Goal: Task Accomplishment & Management: Use online tool/utility

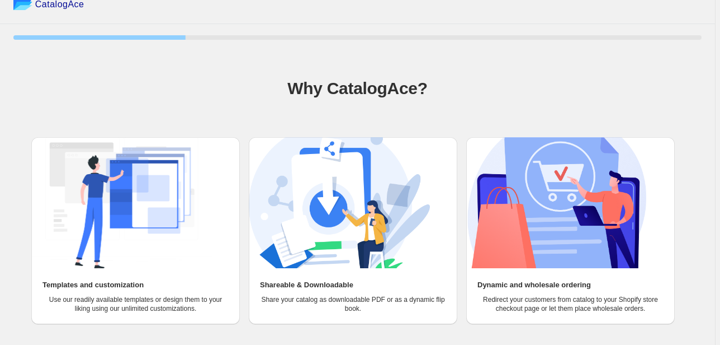
scroll to position [52, 0]
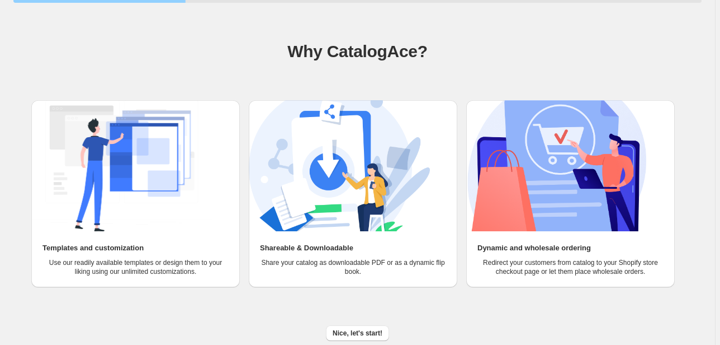
drag, startPoint x: 219, startPoint y: 97, endPoint x: 369, endPoint y: 223, distance: 195.7
click at [360, 330] on span "Nice, let's start!" at bounding box center [358, 332] width 50 height 9
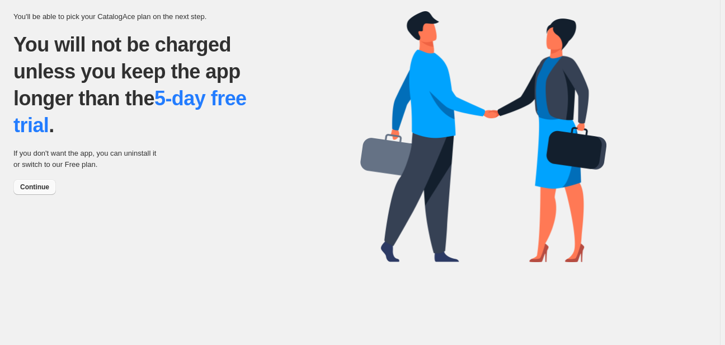
click at [42, 186] on span "Continue" at bounding box center [34, 186] width 29 height 9
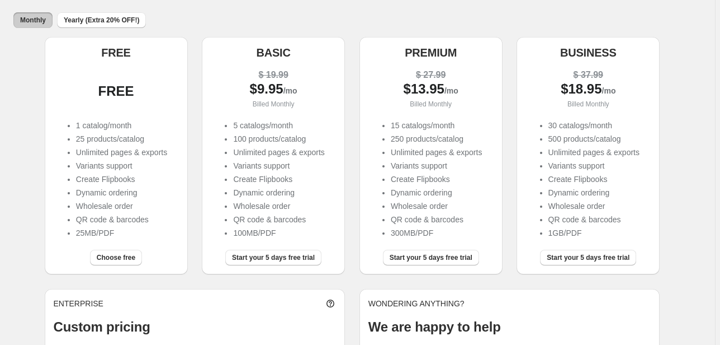
drag, startPoint x: 360, startPoint y: 121, endPoint x: 358, endPoint y: 161, distance: 40.3
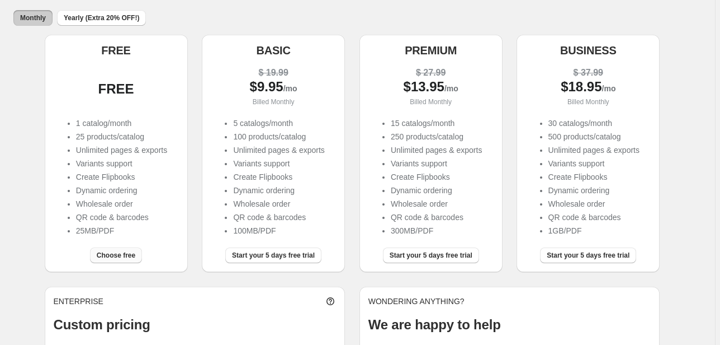
click at [112, 253] on span "Choose free" at bounding box center [116, 255] width 39 height 9
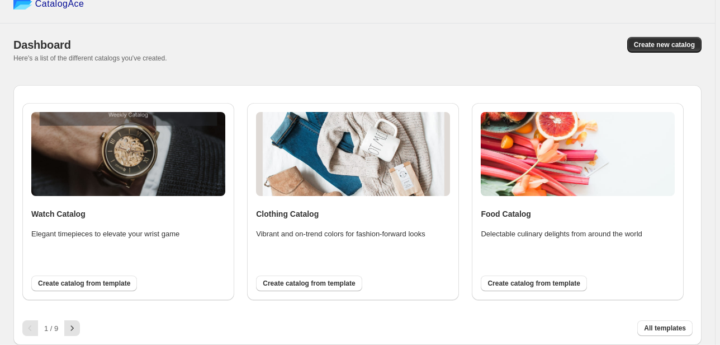
scroll to position [16, 0]
drag, startPoint x: 266, startPoint y: 40, endPoint x: 256, endPoint y: 97, distance: 57.9
click at [70, 329] on icon "button" at bounding box center [72, 327] width 11 height 11
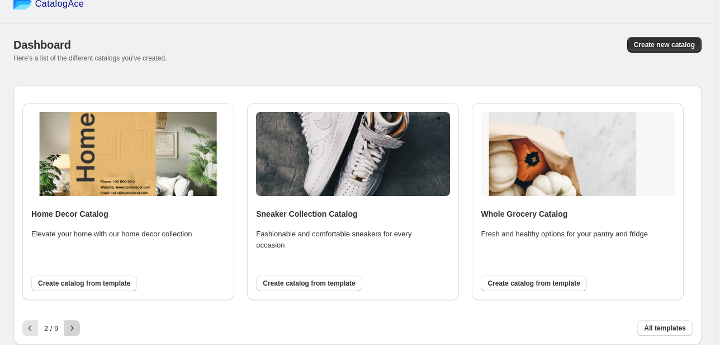
click at [70, 329] on icon "button" at bounding box center [72, 327] width 11 height 11
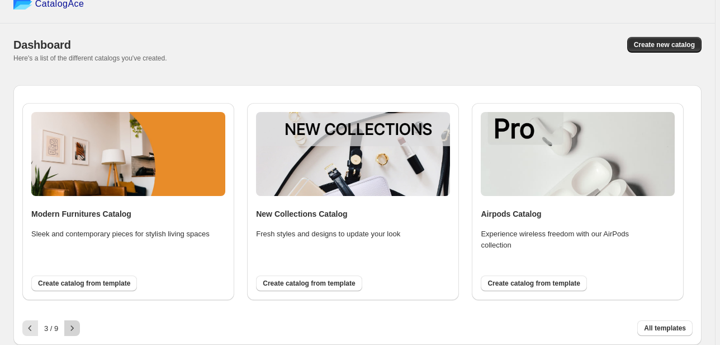
click at [70, 329] on icon "button" at bounding box center [72, 327] width 11 height 11
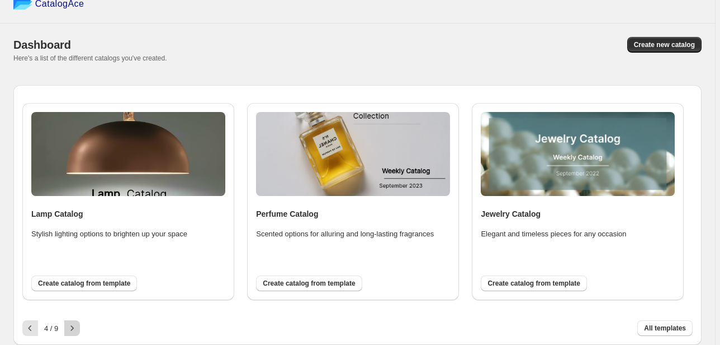
drag, startPoint x: 84, startPoint y: 329, endPoint x: 73, endPoint y: 328, distance: 11.2
click at [84, 329] on div "4 / 9 All templates" at bounding box center [353, 323] width 680 height 25
click at [73, 328] on icon "button" at bounding box center [72, 327] width 11 height 11
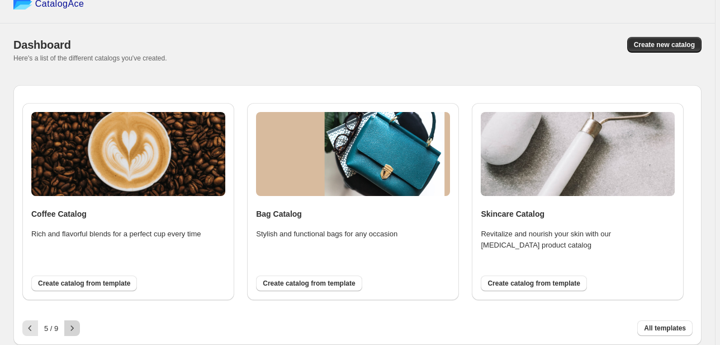
click at [73, 328] on icon "button" at bounding box center [72, 327] width 11 height 11
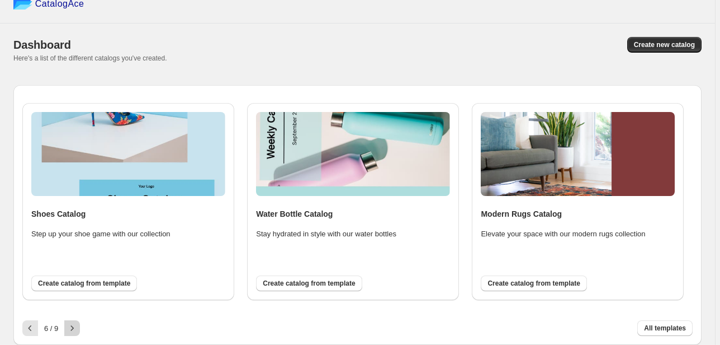
click at [73, 328] on icon "button" at bounding box center [72, 327] width 11 height 11
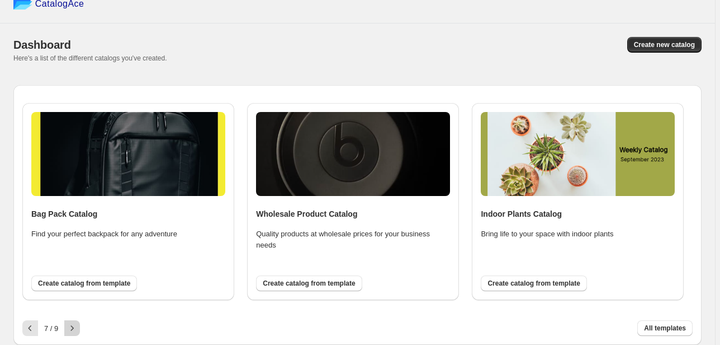
click at [73, 328] on icon "button" at bounding box center [72, 327] width 11 height 11
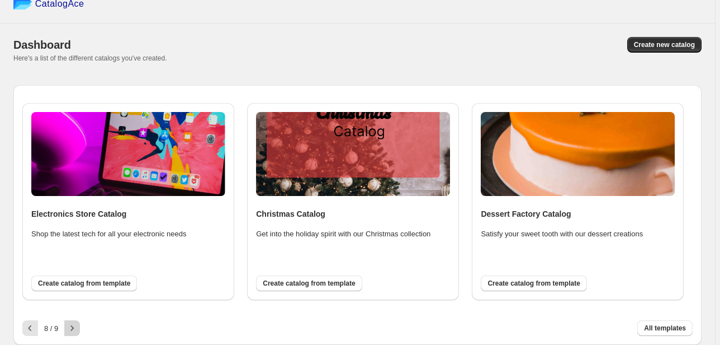
click at [73, 328] on icon "button" at bounding box center [72, 327] width 11 height 11
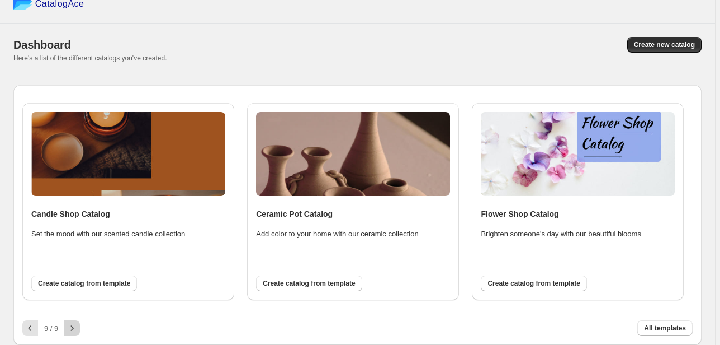
click at [73, 328] on div at bounding box center [72, 328] width 16 height 16
click at [681, 44] on span "Create new catalog" at bounding box center [664, 44] width 61 height 9
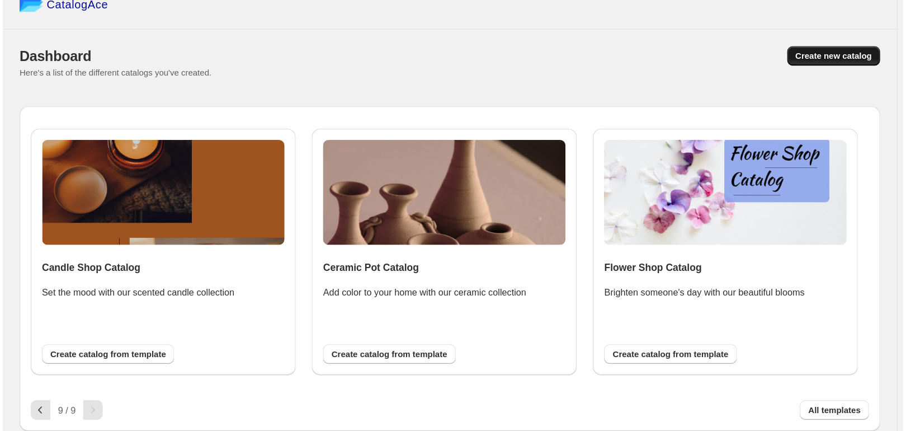
scroll to position [0, 0]
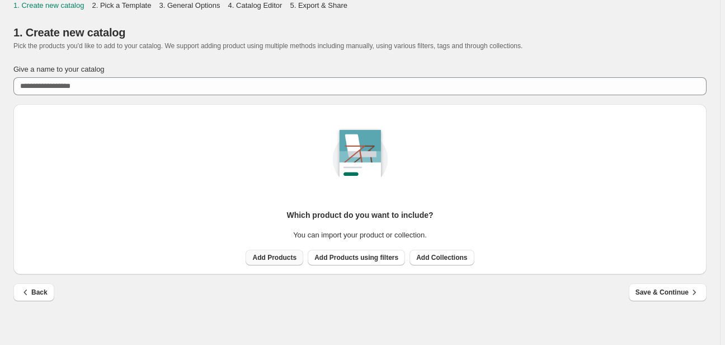
click at [284, 257] on span "Add Products" at bounding box center [274, 257] width 44 height 9
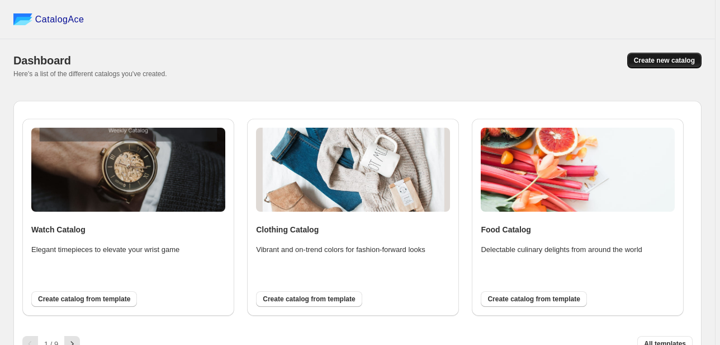
click at [650, 54] on button "Create new catalog" at bounding box center [665, 61] width 74 height 16
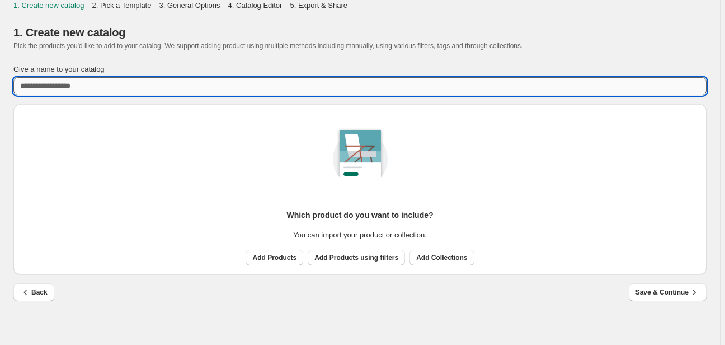
click at [98, 87] on input "Give a name to your catalog" at bounding box center [359, 86] width 693 height 18
click at [292, 262] on div "Add Products Add Products using filters Add Collections" at bounding box center [357, 255] width 233 height 20
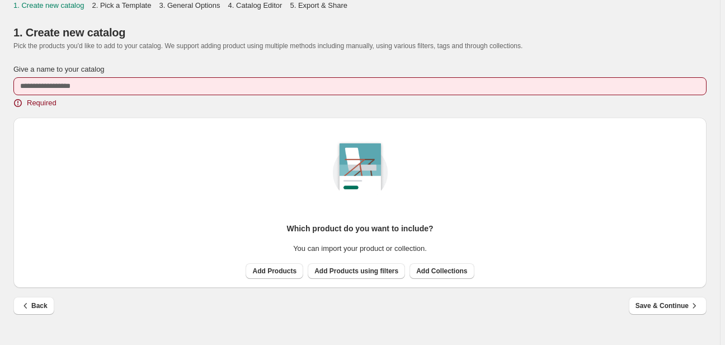
drag, startPoint x: 69, startPoint y: 56, endPoint x: 81, endPoint y: 74, distance: 21.6
click at [74, 65] on div "1. Create new catalog Pick the products you'd like to add to your catalog. We s…" at bounding box center [360, 170] width 720 height 318
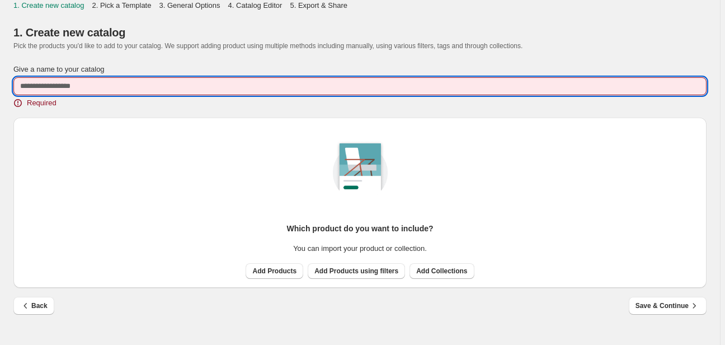
click at [90, 88] on input "Give a name to your catalog" at bounding box center [359, 86] width 693 height 18
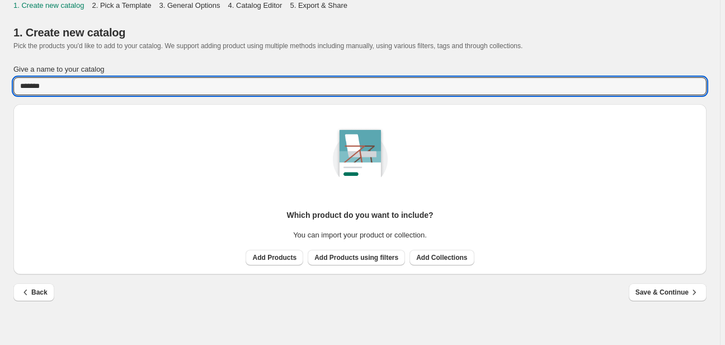
type input "*******"
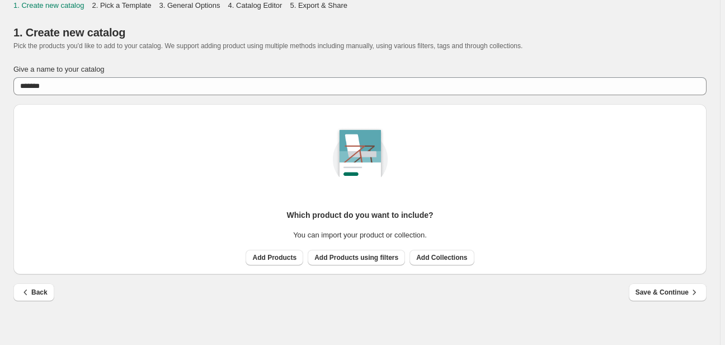
drag, startPoint x: 142, startPoint y: 190, endPoint x: 222, endPoint y: 224, distance: 87.0
click at [144, 191] on div "Which product do you want to include? You can import your product or collection…" at bounding box center [359, 184] width 675 height 161
click at [258, 253] on span "Add Products" at bounding box center [274, 257] width 44 height 9
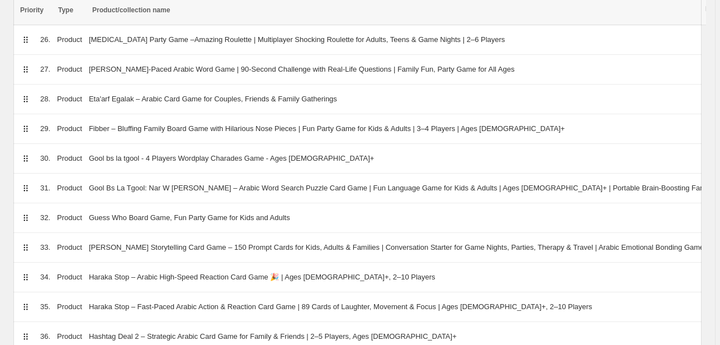
drag, startPoint x: 307, startPoint y: 124, endPoint x: 453, endPoint y: 255, distance: 196.9
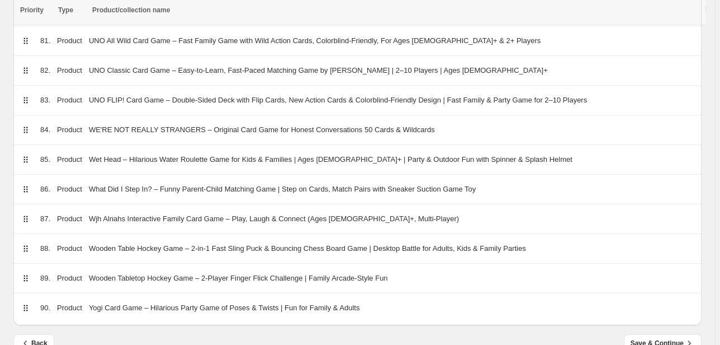
scroll to position [2571, 0]
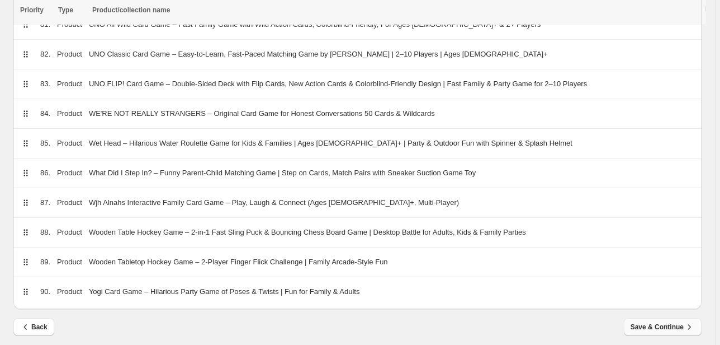
click at [643, 321] on span "Save & Continue" at bounding box center [663, 326] width 64 height 11
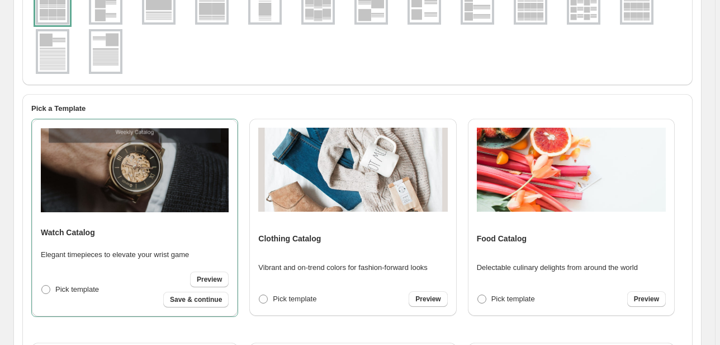
scroll to position [0, 0]
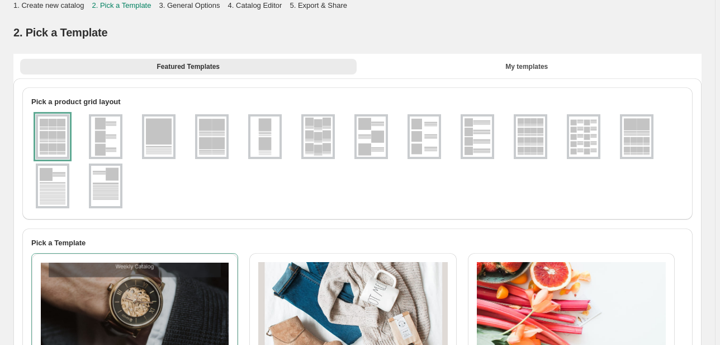
click at [58, 135] on div at bounding box center [53, 136] width 34 height 45
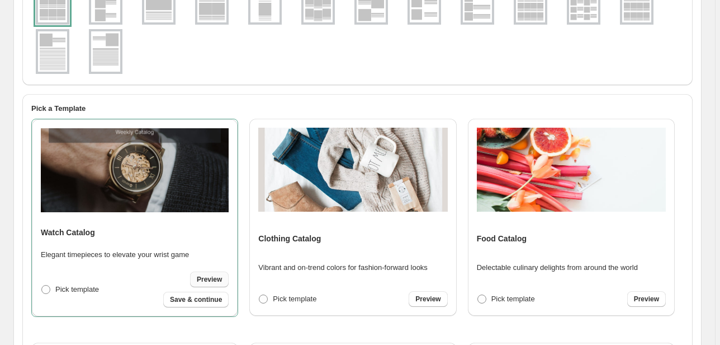
click at [208, 282] on span "Preview" at bounding box center [209, 279] width 25 height 9
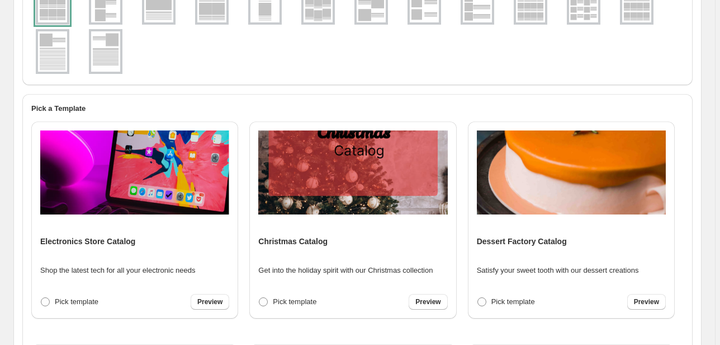
scroll to position [426, 0]
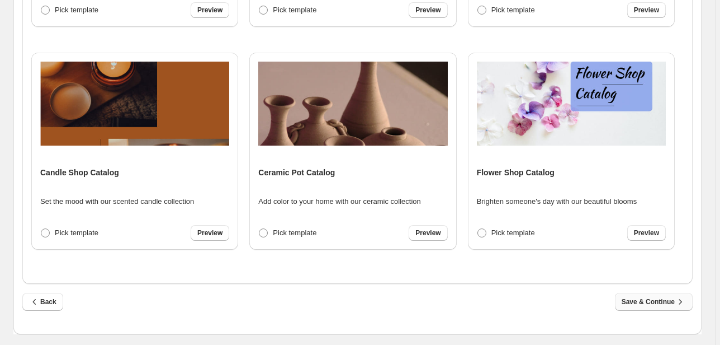
click at [648, 307] on span "Save & Continue" at bounding box center [654, 301] width 64 height 11
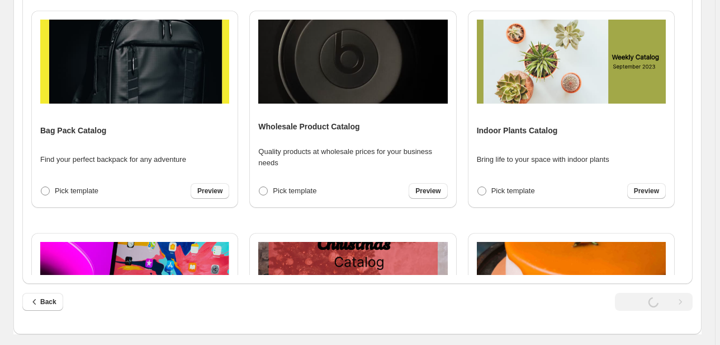
scroll to position [0, 0]
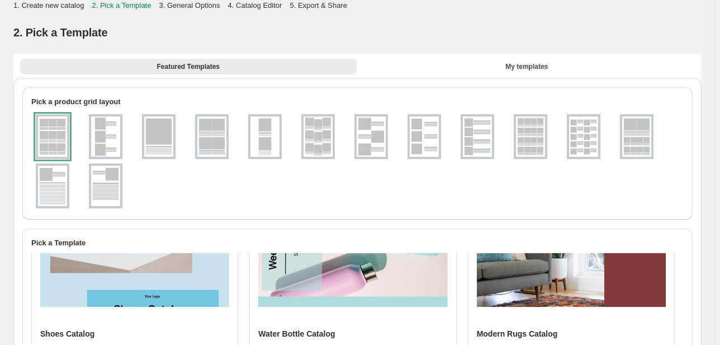
select select "**********"
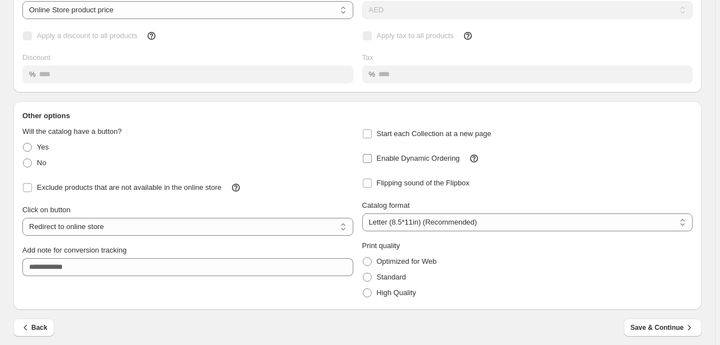
scroll to position [103, 0]
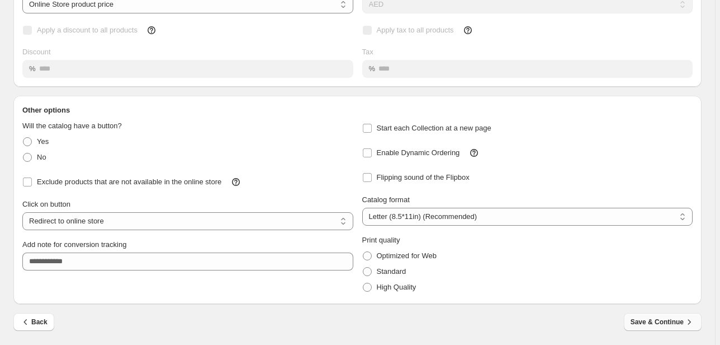
click at [656, 322] on span "Save & Continue" at bounding box center [663, 321] width 64 height 11
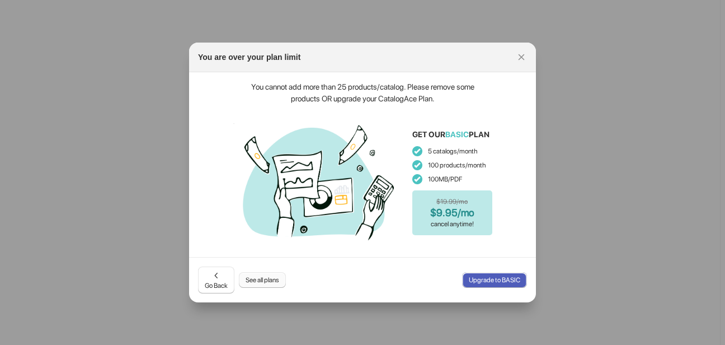
click at [254, 276] on span "See all plans" at bounding box center [263, 279] width 34 height 9
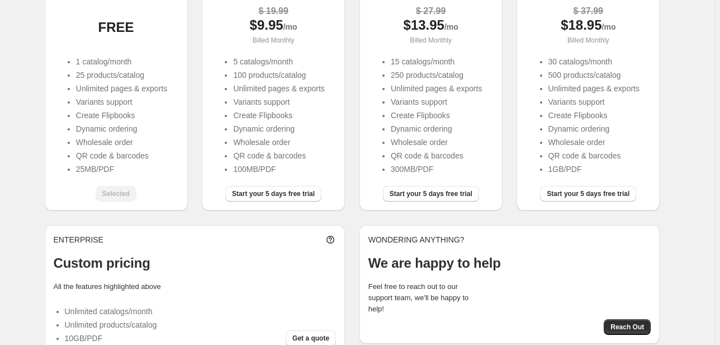
scroll to position [157, 0]
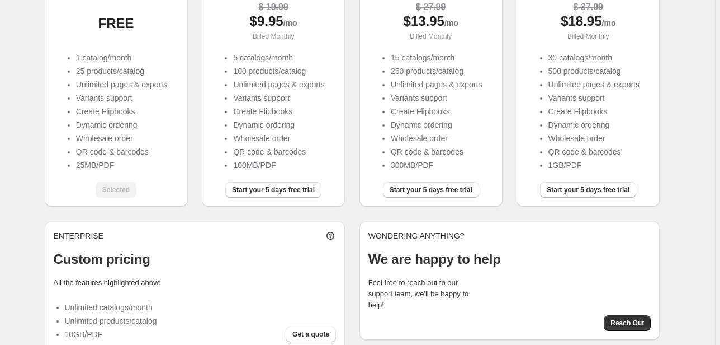
drag, startPoint x: 241, startPoint y: 95, endPoint x: 378, endPoint y: 178, distance: 160.1
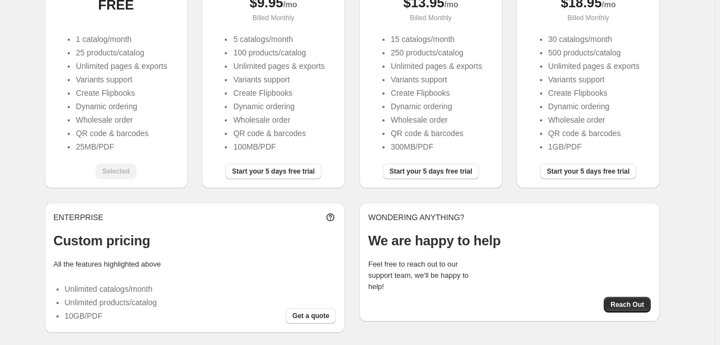
scroll to position [177, 0]
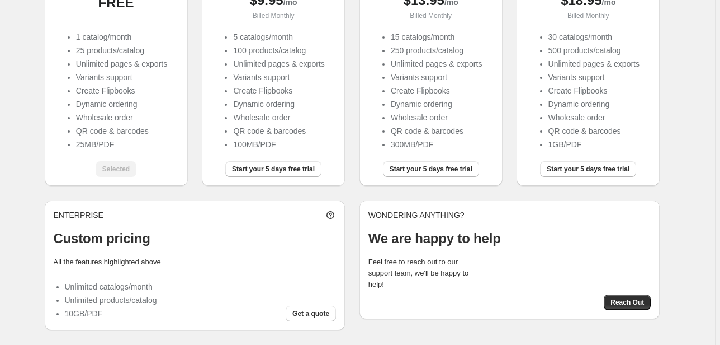
drag, startPoint x: 195, startPoint y: 162, endPoint x: 329, endPoint y: 255, distance: 163.1
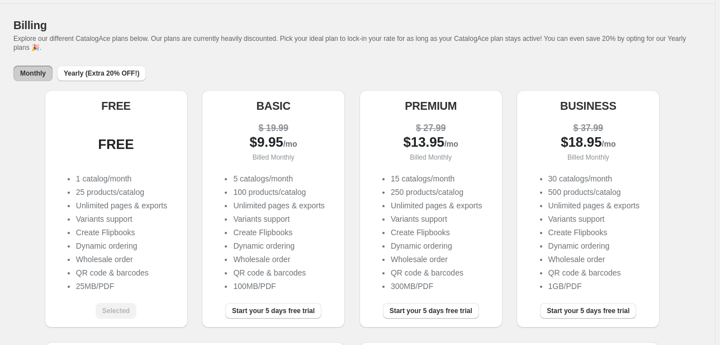
drag, startPoint x: 195, startPoint y: 192, endPoint x: 336, endPoint y: 226, distance: 144.9
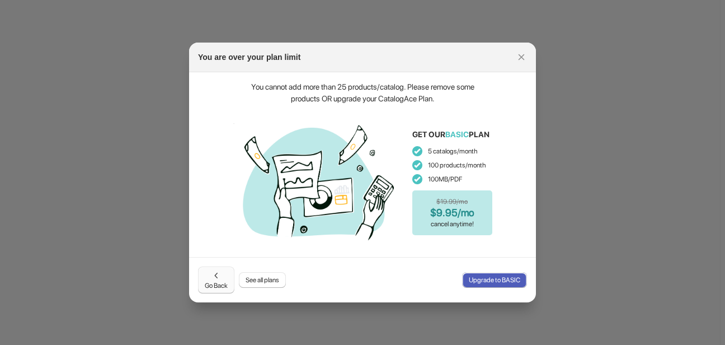
click at [218, 281] on span "Go Back" at bounding box center [216, 280] width 23 height 20
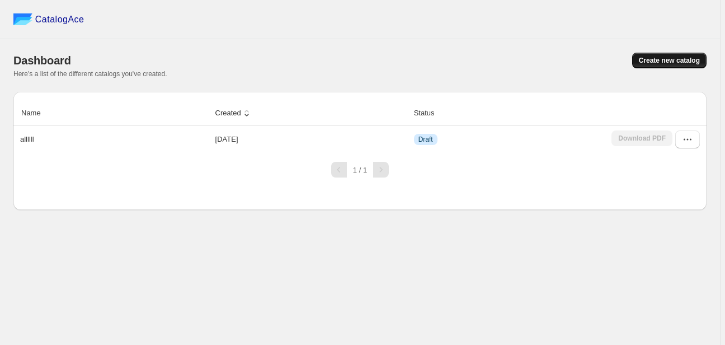
click at [664, 58] on span "Create new catalog" at bounding box center [669, 60] width 61 height 9
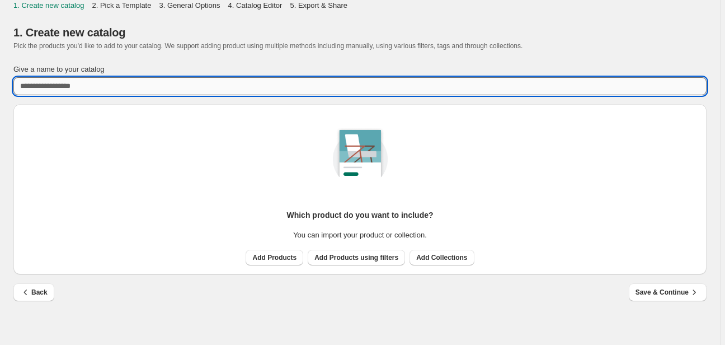
click at [69, 89] on input "Give a name to your catalog" at bounding box center [359, 86] width 693 height 18
click at [270, 252] on div "Which product do you want to include? You can import your product or collection…" at bounding box center [359, 184] width 675 height 161
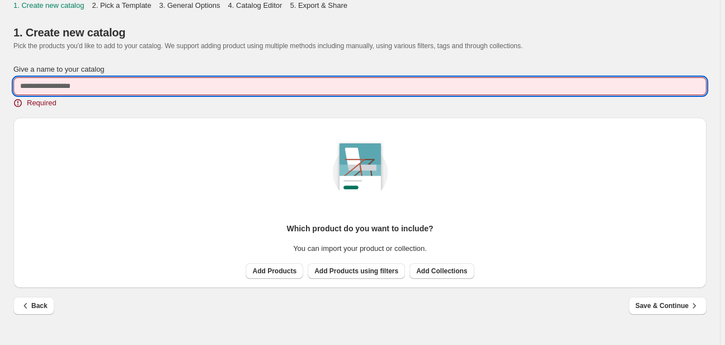
click at [103, 82] on input "Give a name to your catalog" at bounding box center [359, 86] width 693 height 18
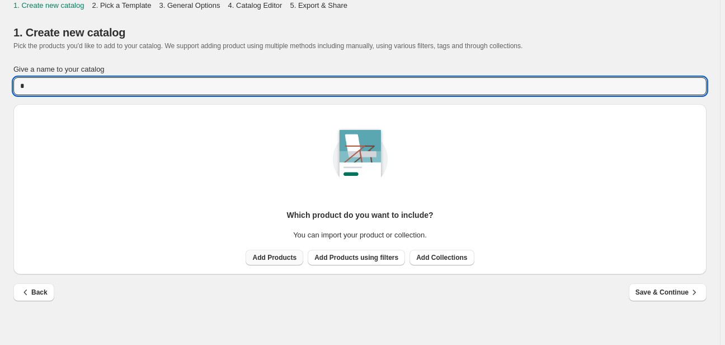
type input "*"
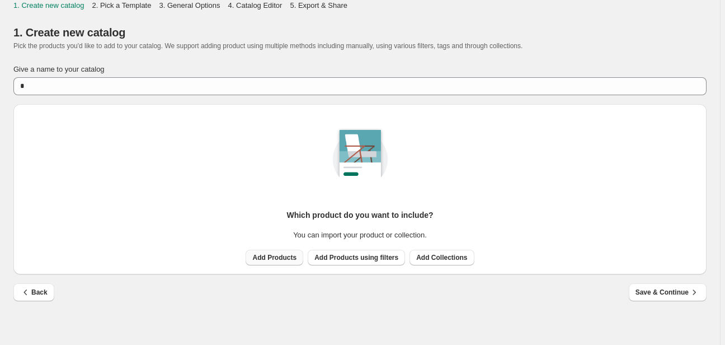
click at [251, 250] on button "Add Products" at bounding box center [275, 257] width 58 height 16
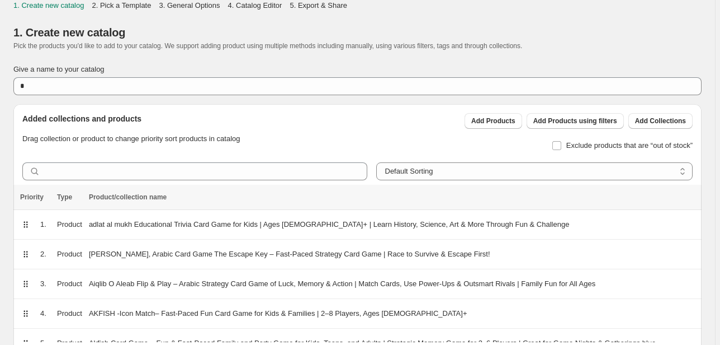
scroll to position [652, 0]
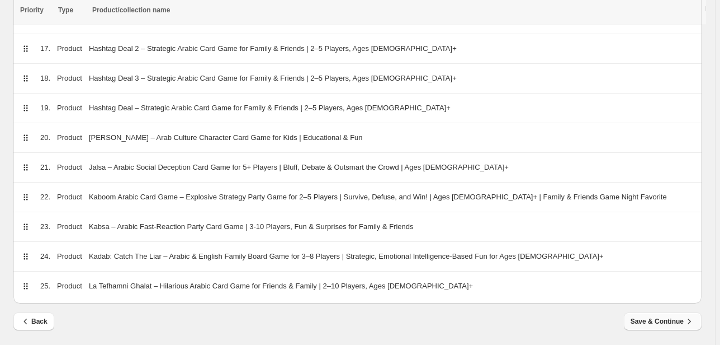
click at [670, 321] on span "Save & Continue" at bounding box center [663, 320] width 64 height 11
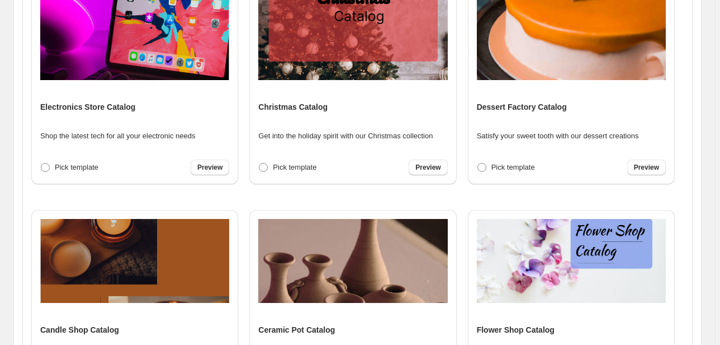
scroll to position [426, 0]
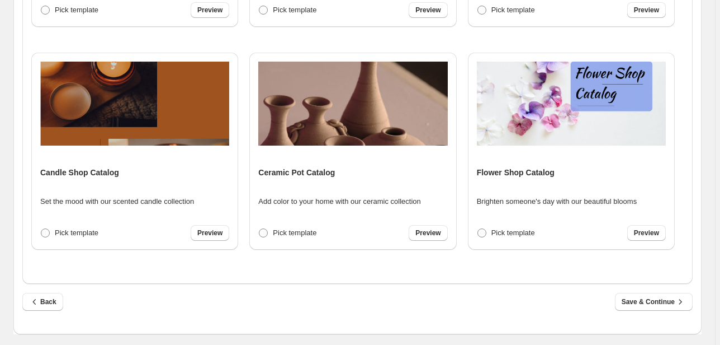
click at [637, 291] on div "Back Save & Continue" at bounding box center [353, 297] width 680 height 27
click at [638, 300] on span "Save & Continue" at bounding box center [654, 301] width 64 height 11
select select "**********"
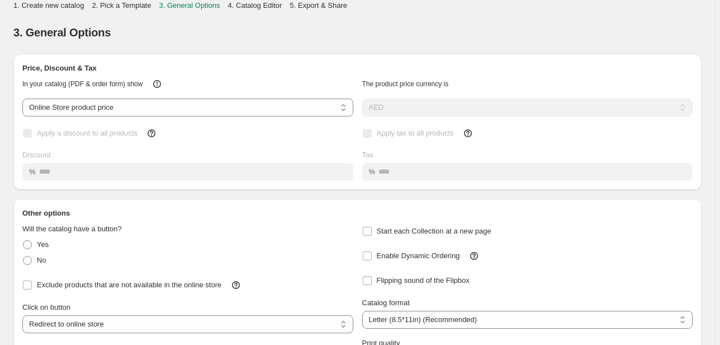
scroll to position [103, 0]
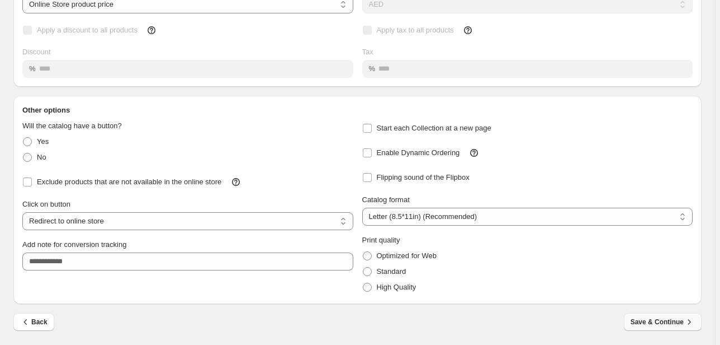
click at [666, 324] on span "Save & Continue" at bounding box center [663, 321] width 64 height 11
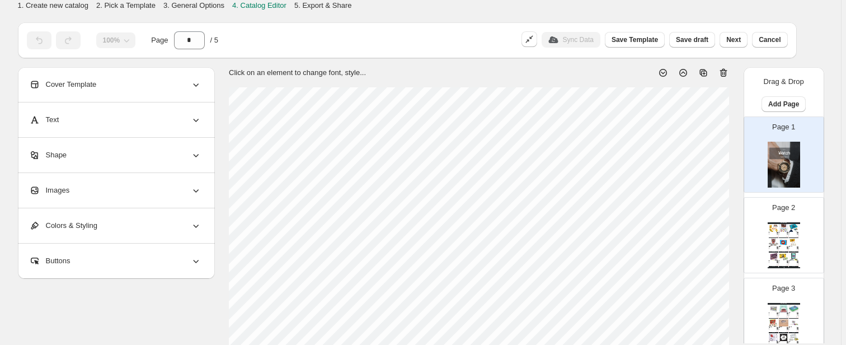
scroll to position [134, 0]
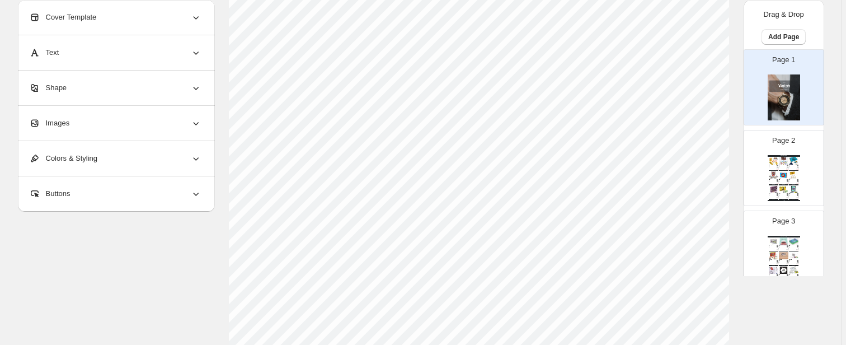
click at [724, 177] on img at bounding box center [774, 174] width 10 height 7
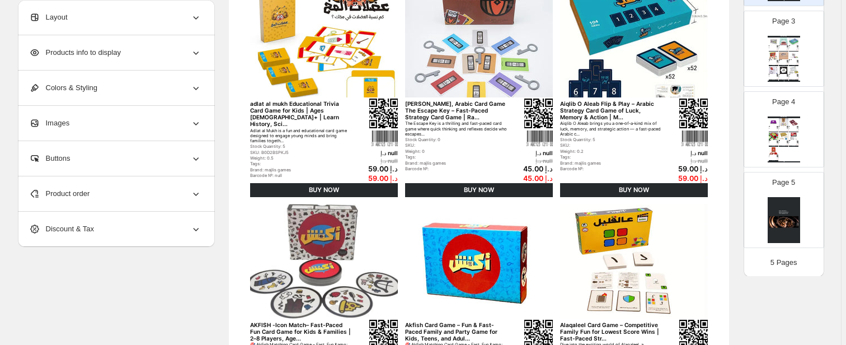
click at [724, 150] on div "Watch Catalog Hashtag Deal – Strategic Arabic Card Game for Family & Friends | …" at bounding box center [783, 139] width 32 height 46
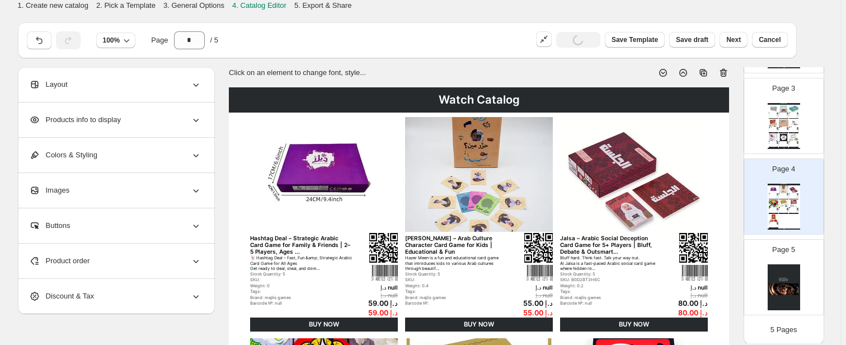
scroll to position [268, 0]
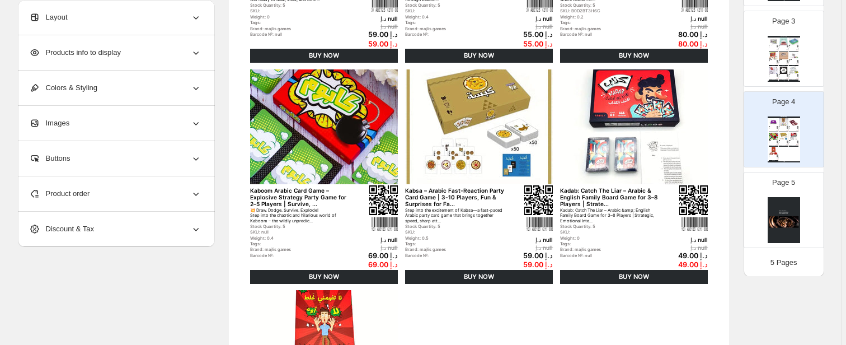
click at [724, 228] on img at bounding box center [783, 220] width 32 height 46
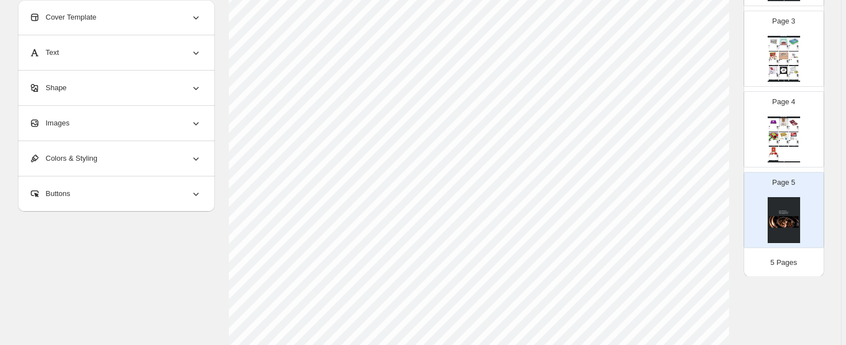
scroll to position [0, 0]
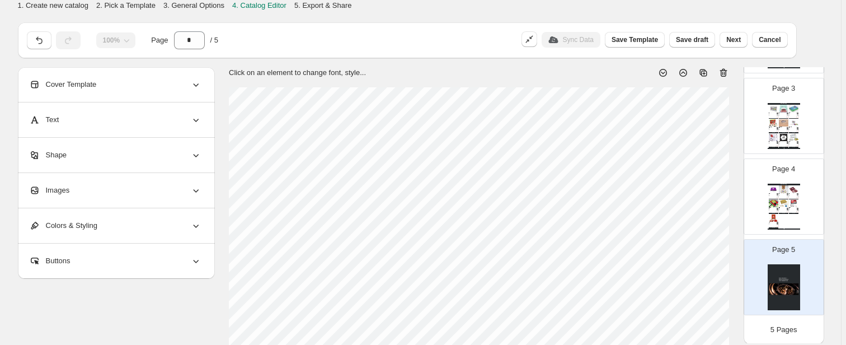
click at [724, 139] on img at bounding box center [784, 137] width 10 height 7
type input "*"
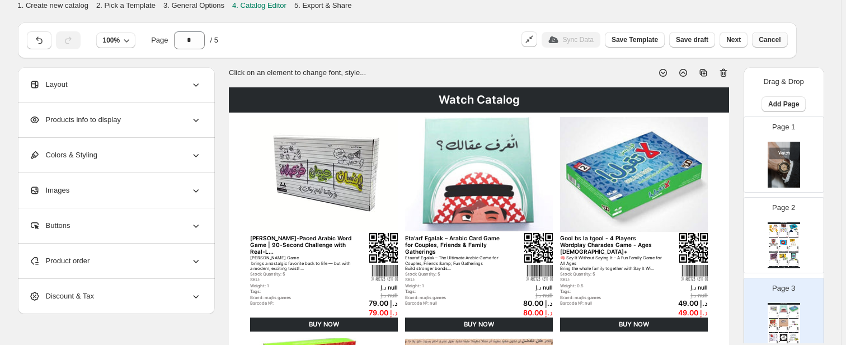
click at [724, 45] on button "Cancel" at bounding box center [769, 40] width 35 height 16
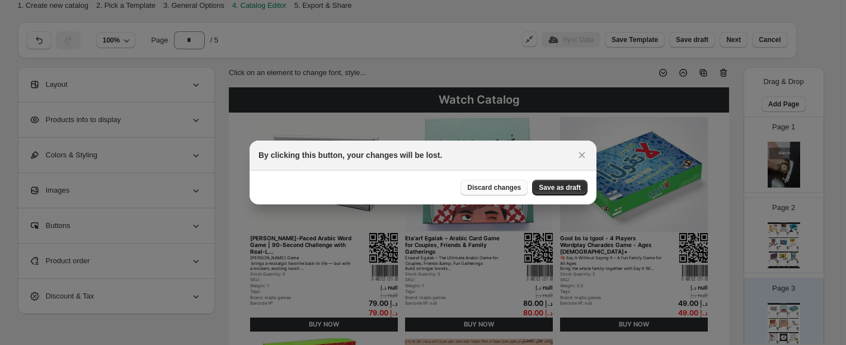
click at [520, 189] on button "Discard changes" at bounding box center [493, 188] width 67 height 16
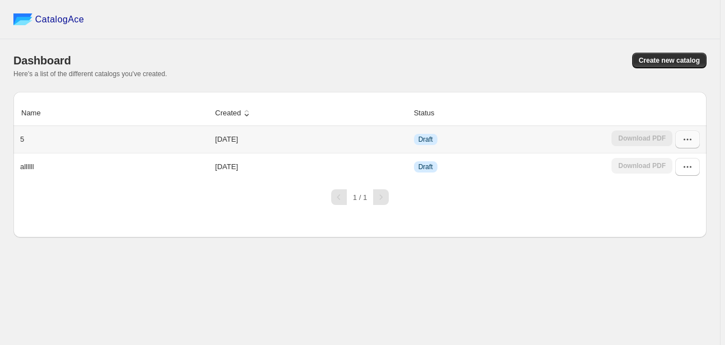
click at [690, 140] on icon "button" at bounding box center [687, 139] width 11 height 11
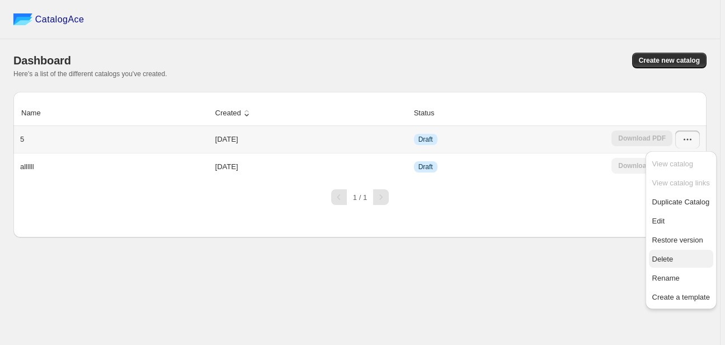
click at [662, 256] on span "Delete" at bounding box center [662, 259] width 21 height 8
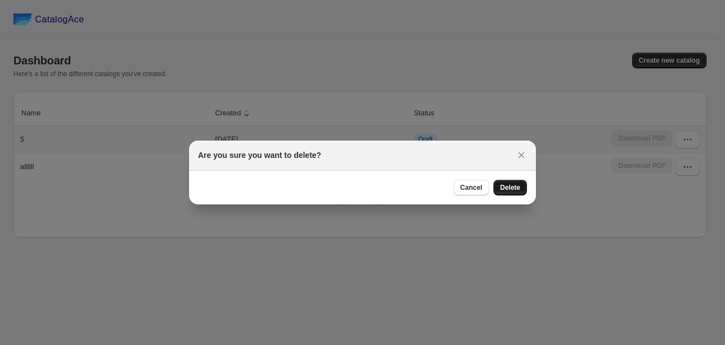
click at [510, 190] on span "Delete" at bounding box center [510, 187] width 20 height 9
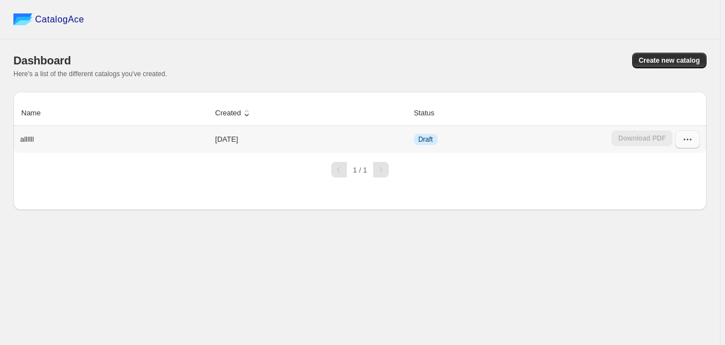
click at [687, 138] on icon "button" at bounding box center [687, 139] width 11 height 11
